Goal: Browse casually

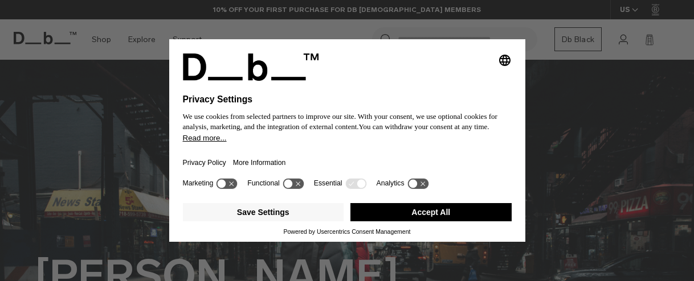
click at [232, 186] on icon at bounding box center [232, 184] width 5 height 5
click at [224, 187] on icon at bounding box center [227, 183] width 21 height 11
click at [438, 219] on button "Accept All" at bounding box center [430, 212] width 161 height 18
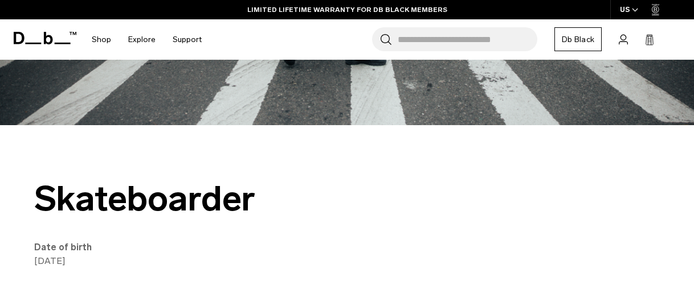
scroll to position [369, 0]
